Goal: Task Accomplishment & Management: Use online tool/utility

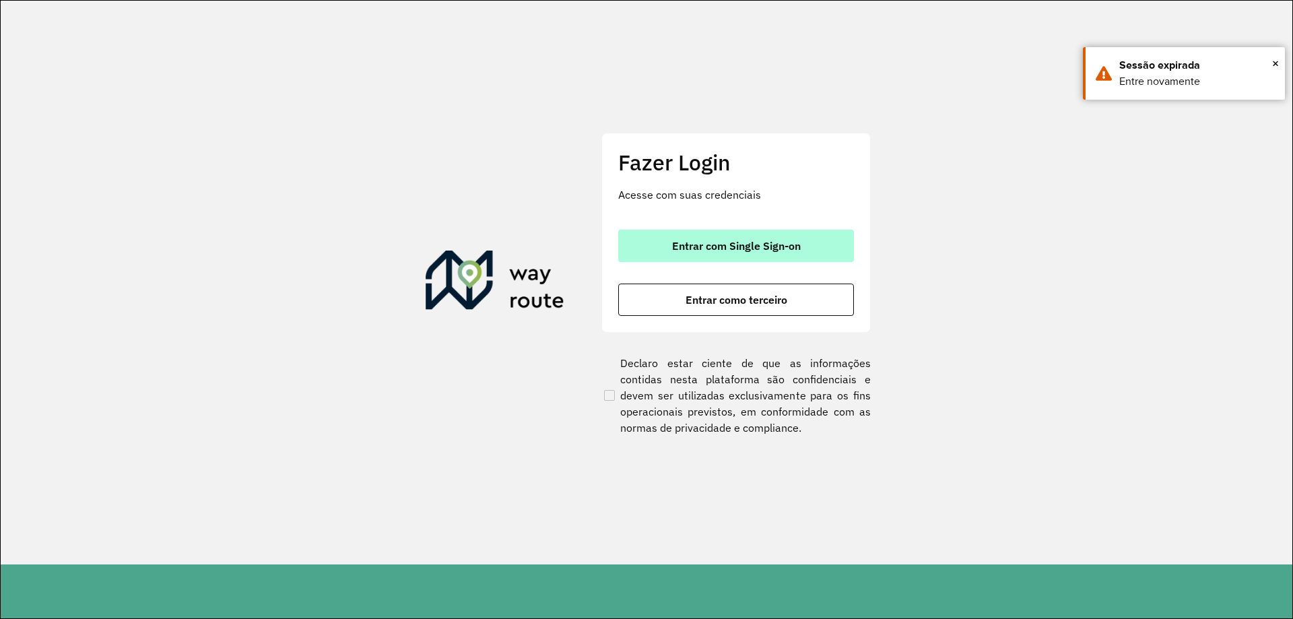
click at [743, 241] on span "Entrar com Single Sign-on" at bounding box center [736, 245] width 129 height 11
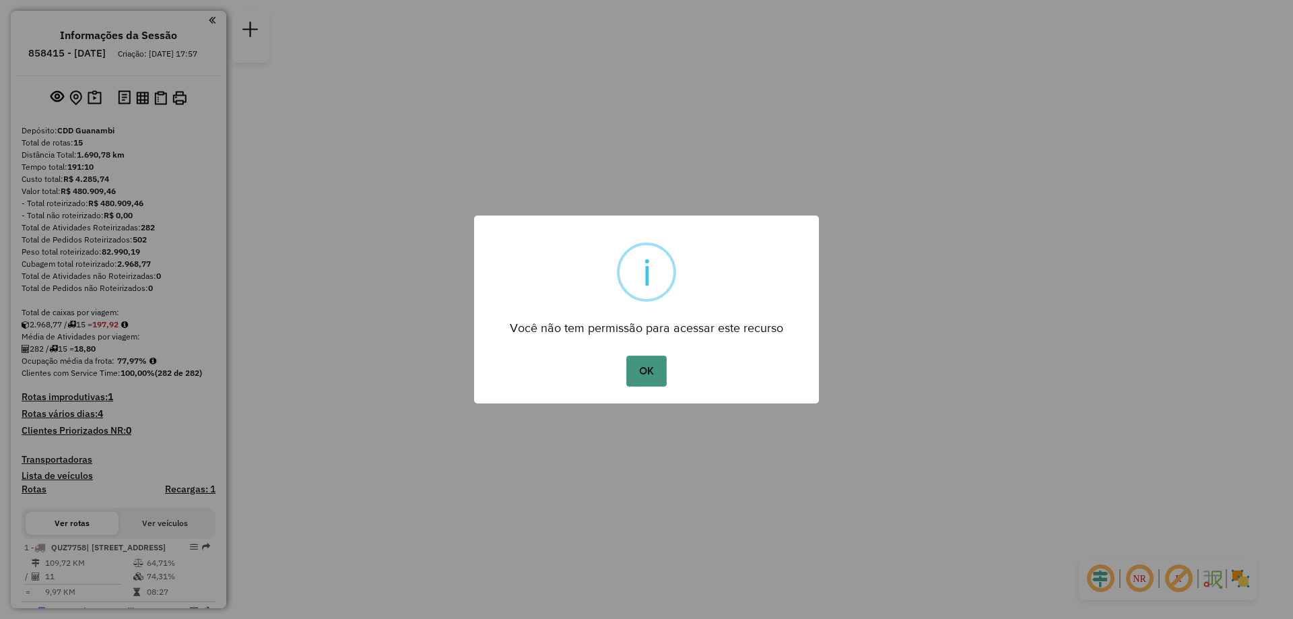
click at [659, 362] on button "OK" at bounding box center [646, 371] width 40 height 31
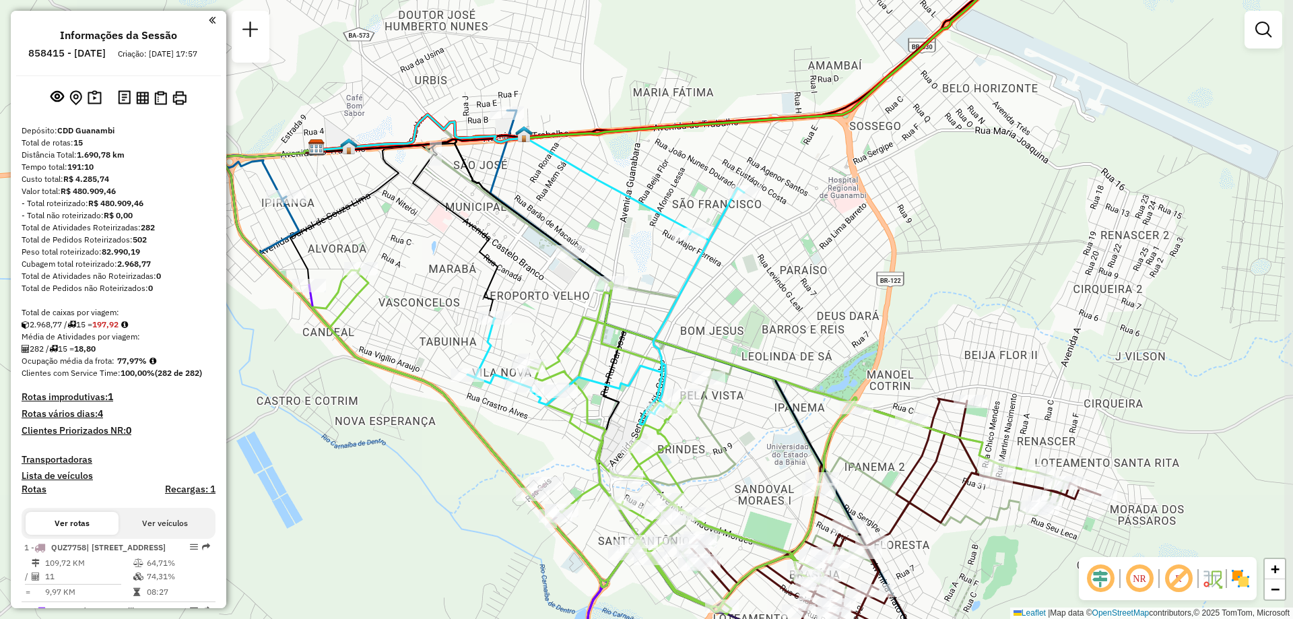
drag, startPoint x: 817, startPoint y: 263, endPoint x: 798, endPoint y: 244, distance: 26.7
click at [798, 244] on div "Janela de atendimento Grade de atendimento Capacidade Transportadoras Veículos …" at bounding box center [646, 309] width 1293 height 619
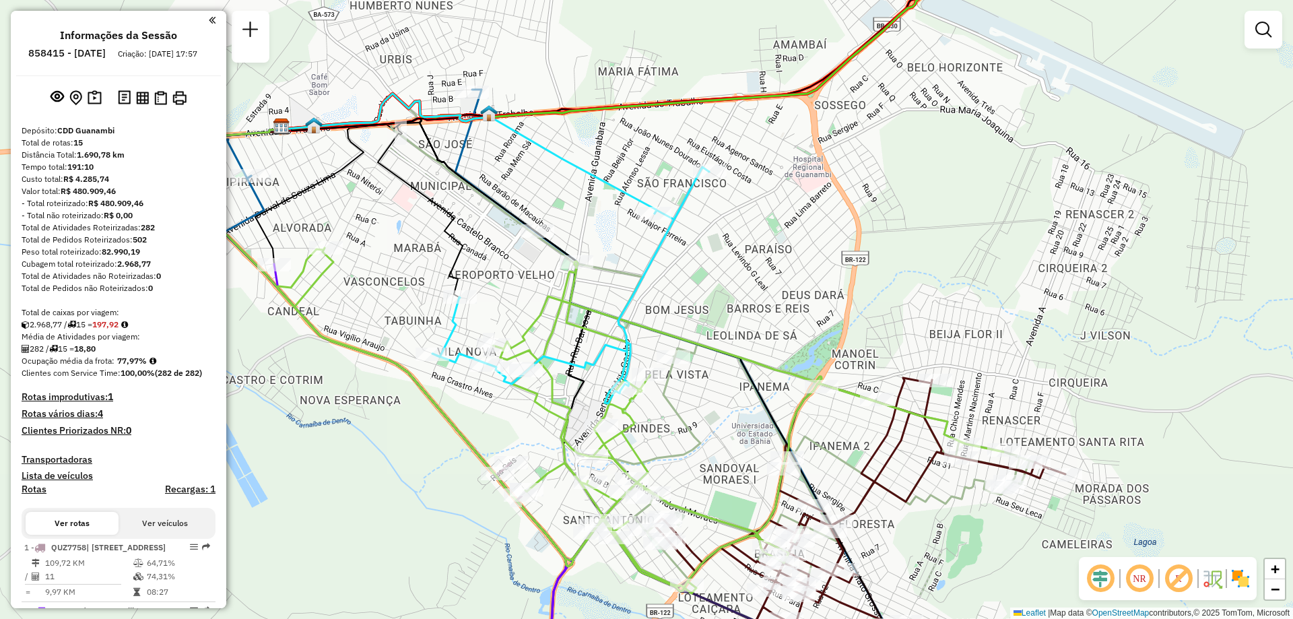
drag, startPoint x: 840, startPoint y: 360, endPoint x: 814, endPoint y: 343, distance: 31.8
click at [816, 343] on div "Janela de atendimento Grade de atendimento Capacidade Transportadoras Veículos …" at bounding box center [646, 309] width 1293 height 619
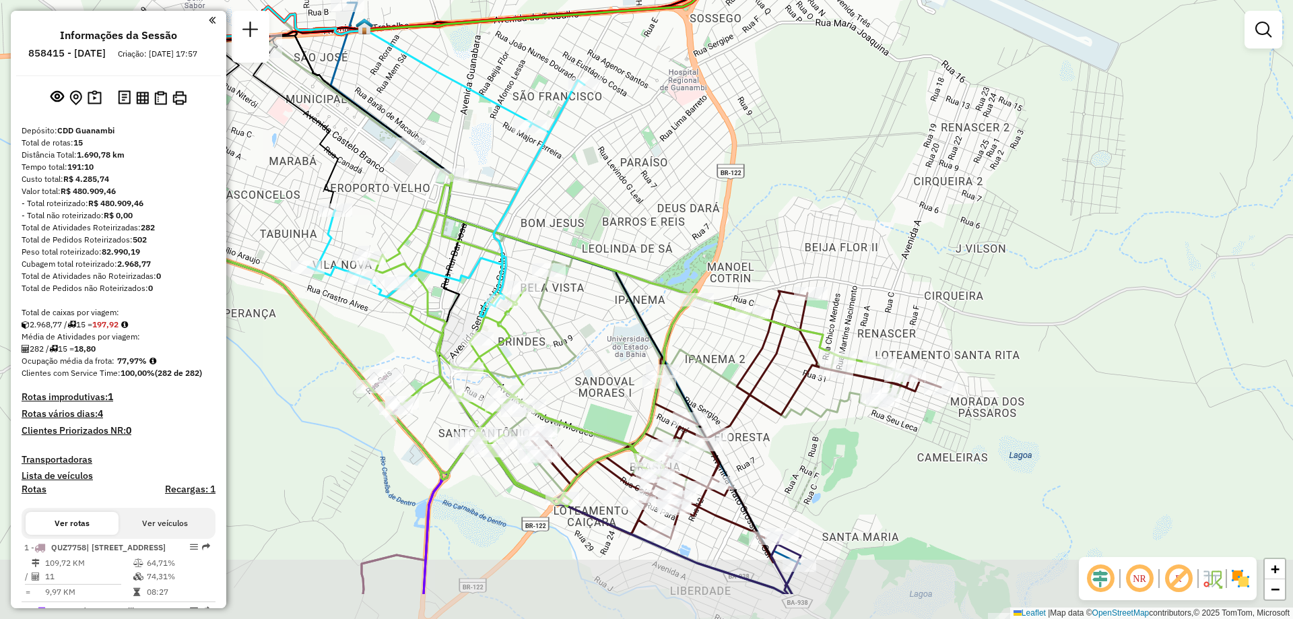
drag, startPoint x: 1081, startPoint y: 357, endPoint x: 996, endPoint y: 290, distance: 108.3
click at [996, 290] on div "Janela de atendimento Grade de atendimento Capacidade Transportadoras Veículos …" at bounding box center [646, 309] width 1293 height 619
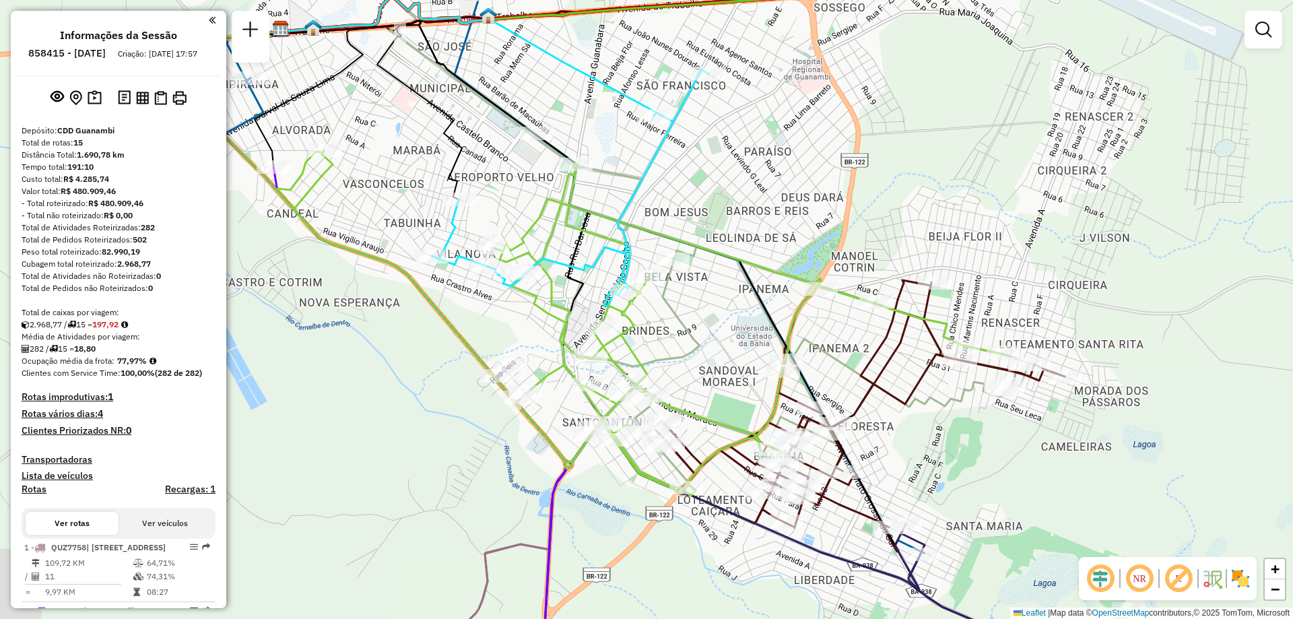
drag, startPoint x: 865, startPoint y: 276, endPoint x: 994, endPoint y: 262, distance: 129.4
click at [994, 263] on div "Janela de atendimento Grade de atendimento Capacidade Transportadoras Veículos …" at bounding box center [646, 309] width 1293 height 619
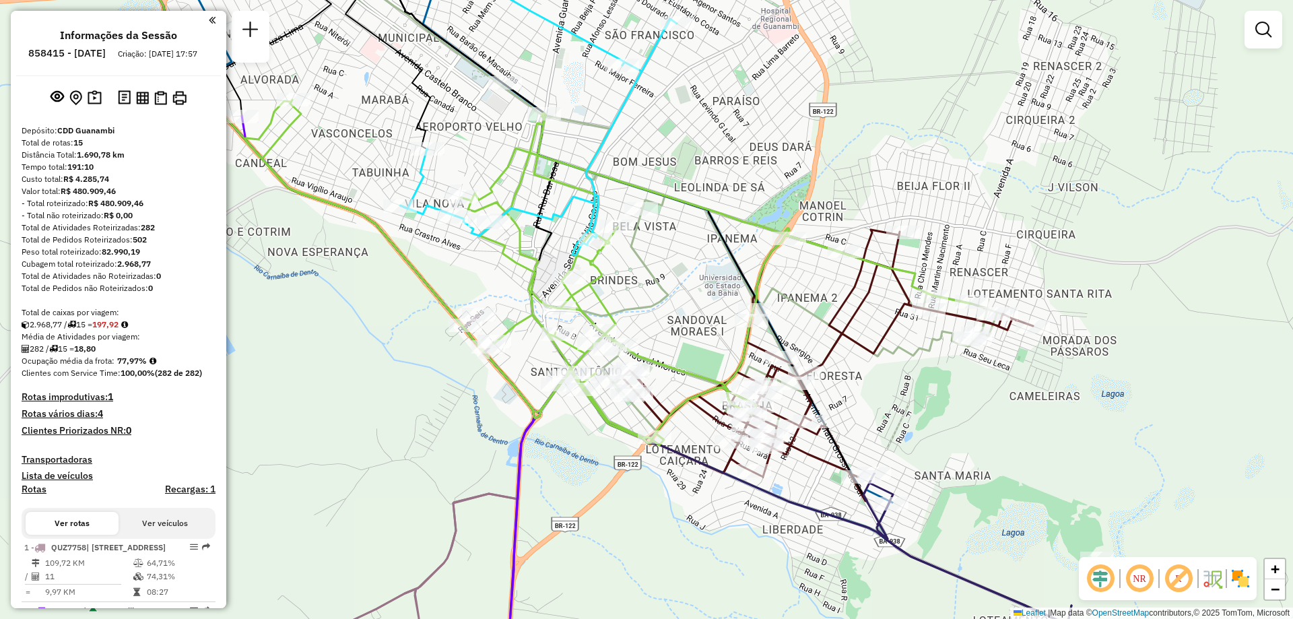
drag, startPoint x: 1061, startPoint y: 444, endPoint x: 1022, endPoint y: 395, distance: 63.7
click at [1022, 395] on div "Janela de atendimento Grade de atendimento Capacidade Transportadoras Veículos …" at bounding box center [646, 309] width 1293 height 619
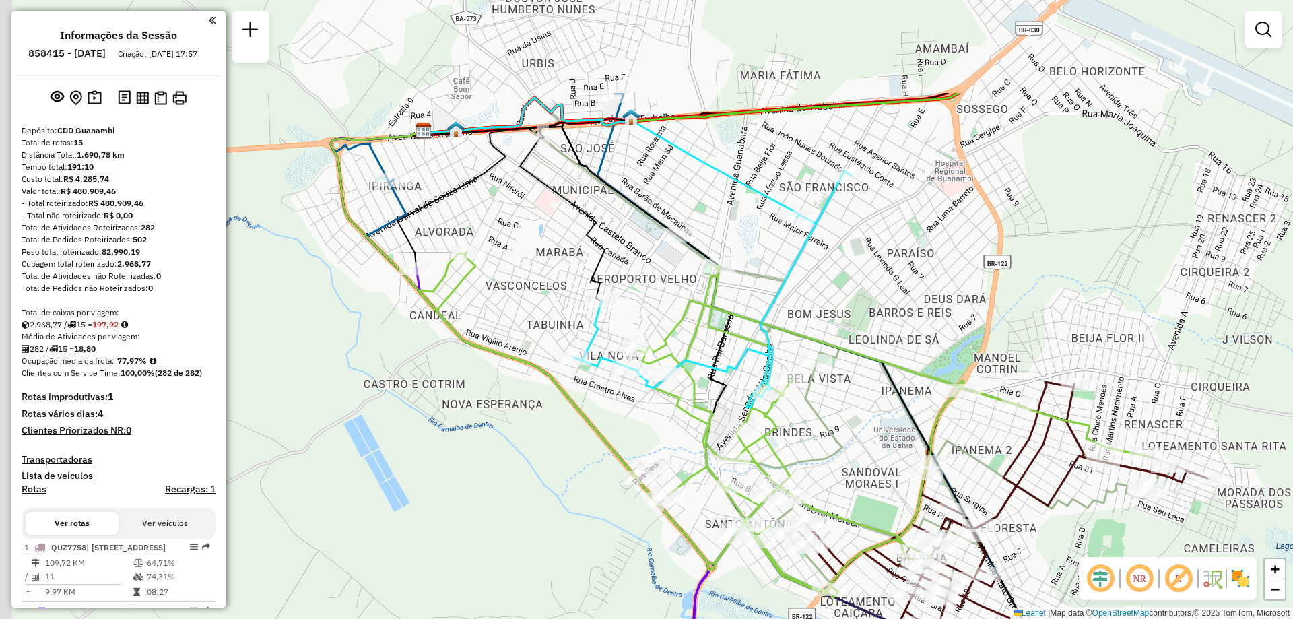
drag, startPoint x: 515, startPoint y: 174, endPoint x: 694, endPoint y: 327, distance: 235.0
click at [694, 327] on icon at bounding box center [782, 424] width 725 height 345
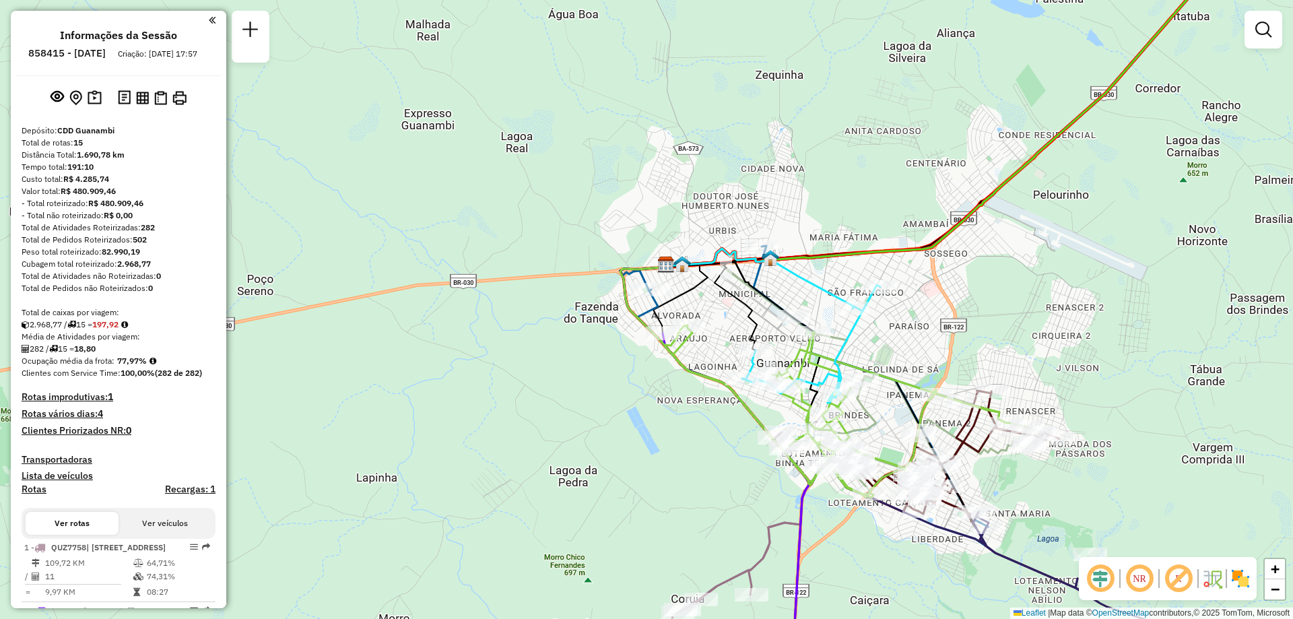
drag, startPoint x: 1080, startPoint y: 345, endPoint x: 1014, endPoint y: 345, distance: 66.0
click at [1014, 345] on div "Janela de atendimento Grade de atendimento Capacidade Transportadoras Veículos …" at bounding box center [646, 309] width 1293 height 619
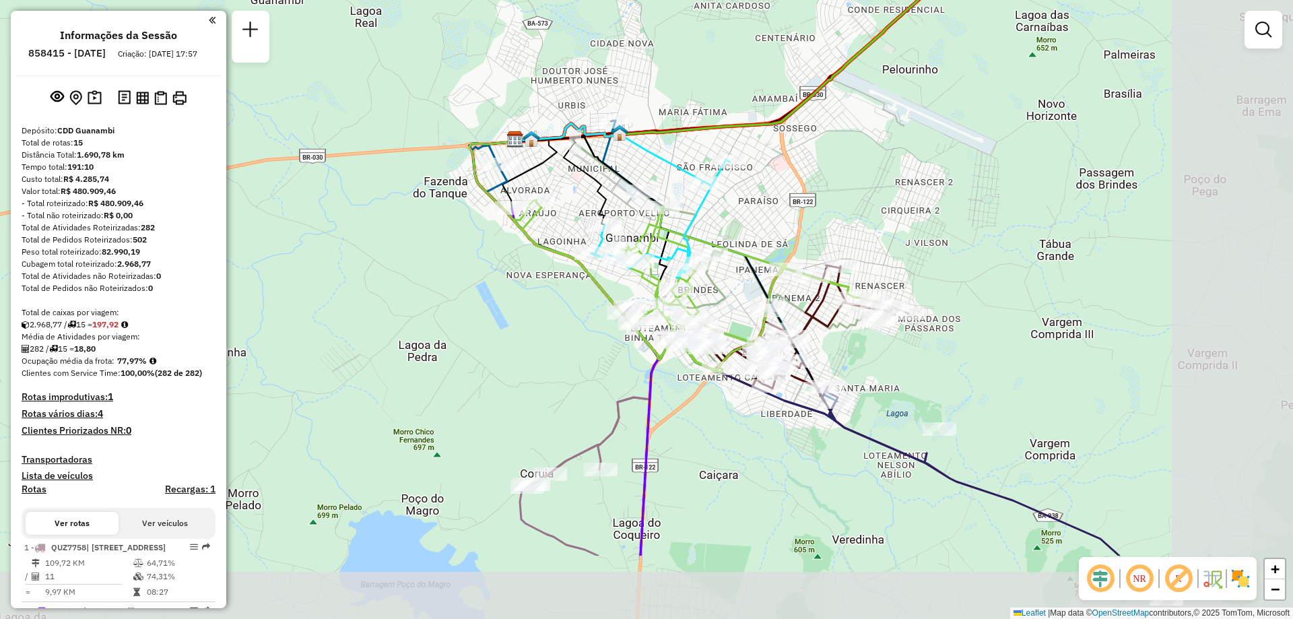
drag, startPoint x: 941, startPoint y: 279, endPoint x: 775, endPoint y: 145, distance: 213.6
click at [775, 145] on div "Janela de atendimento Grade de atendimento Capacidade Transportadoras Veículos …" at bounding box center [646, 309] width 1293 height 619
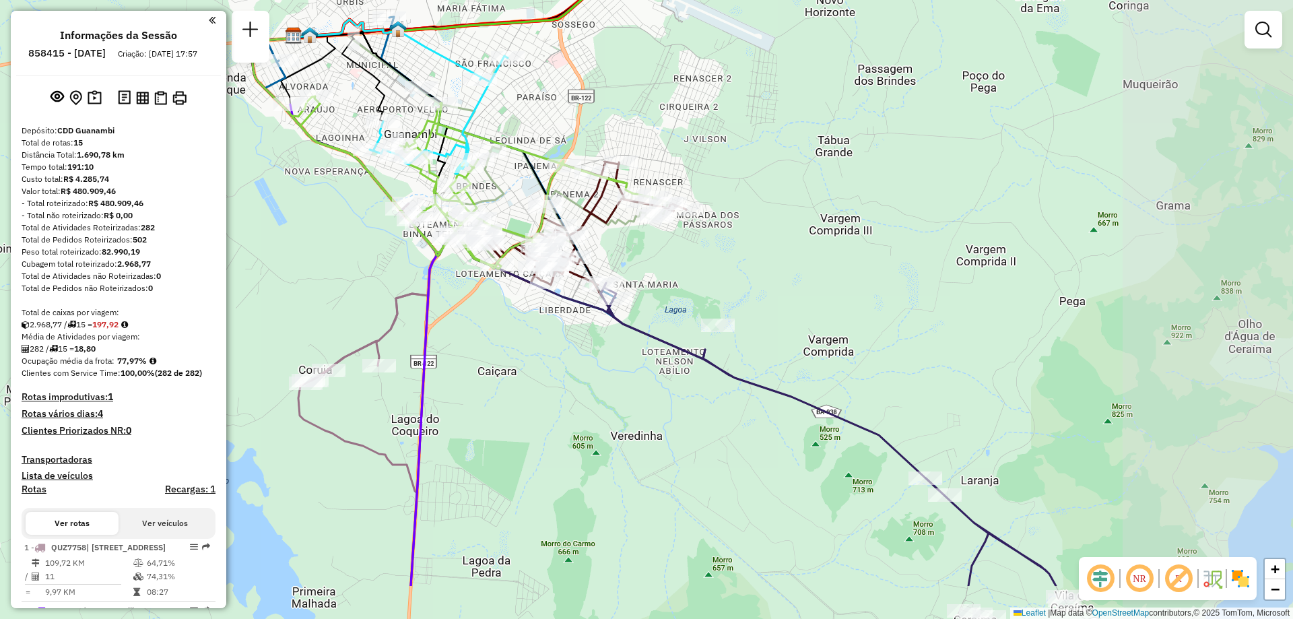
drag, startPoint x: 1065, startPoint y: 342, endPoint x: 873, endPoint y: 263, distance: 207.1
click at [873, 263] on div "Janela de atendimento Grade de atendimento Capacidade Transportadoras Veículos …" at bounding box center [646, 309] width 1293 height 619
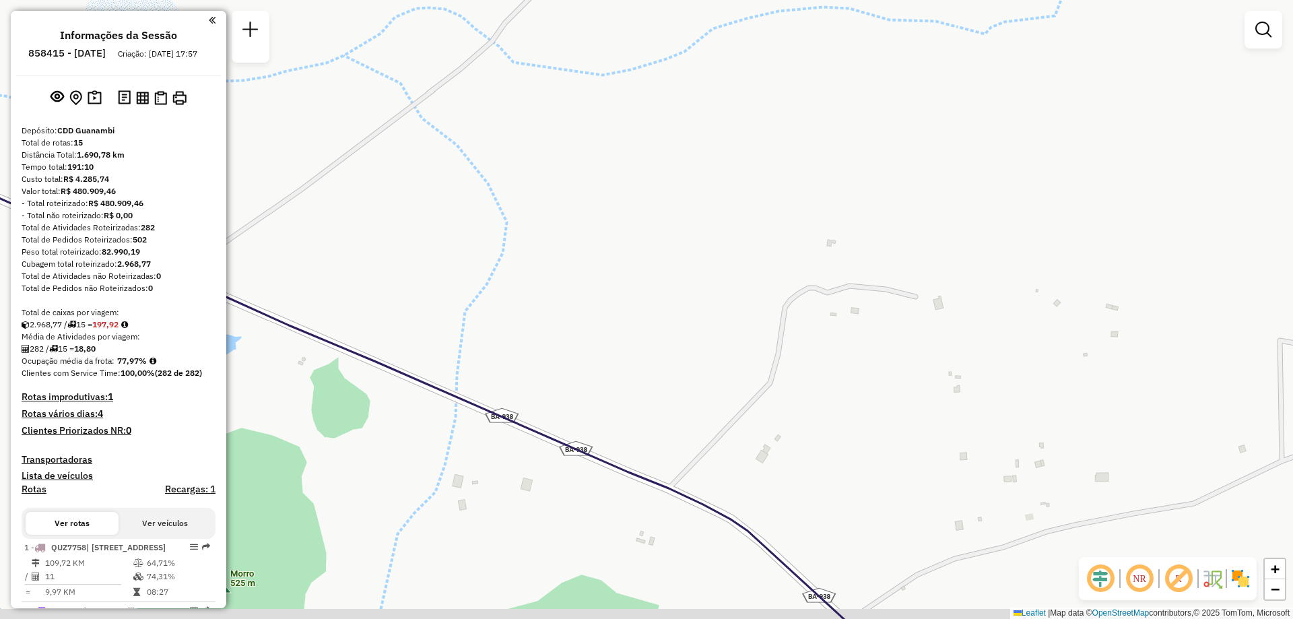
drag, startPoint x: 973, startPoint y: 507, endPoint x: 867, endPoint y: 443, distance: 124.2
click at [867, 443] on div "Janela de atendimento Grade de atendimento Capacidade Transportadoras Veículos …" at bounding box center [646, 309] width 1293 height 619
